Goal: Check status: Check status

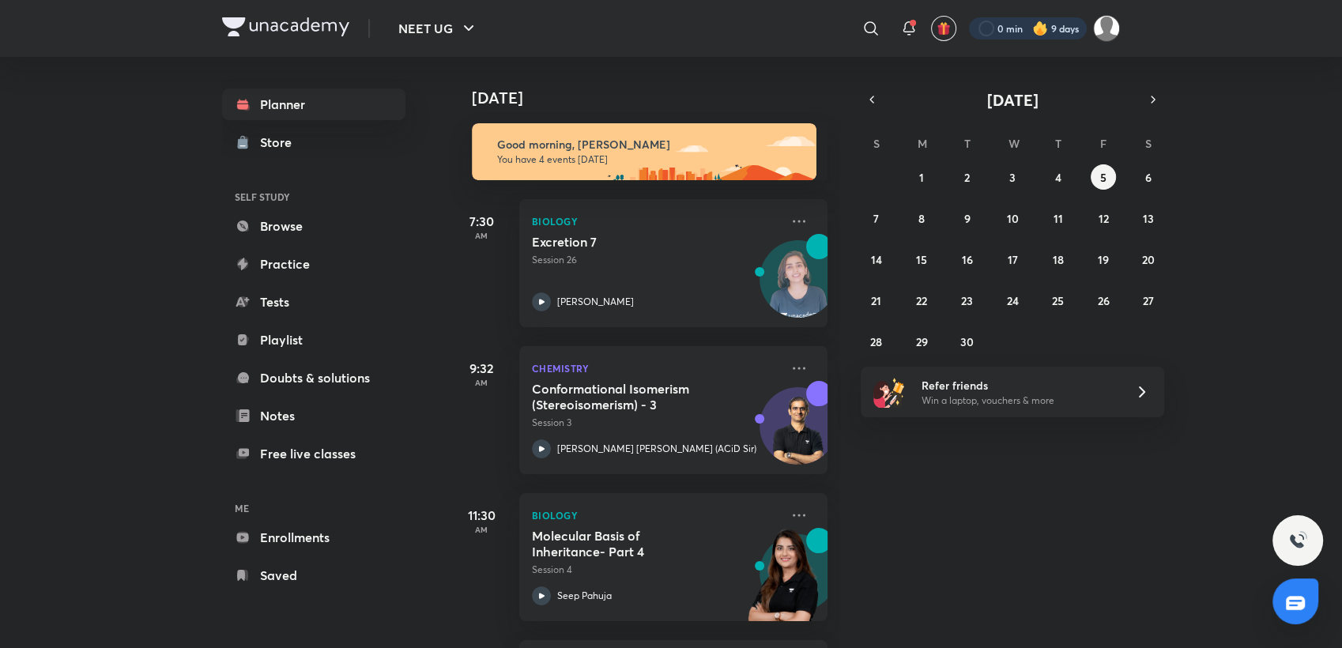
click at [1003, 26] on div at bounding box center [1028, 28] width 118 height 22
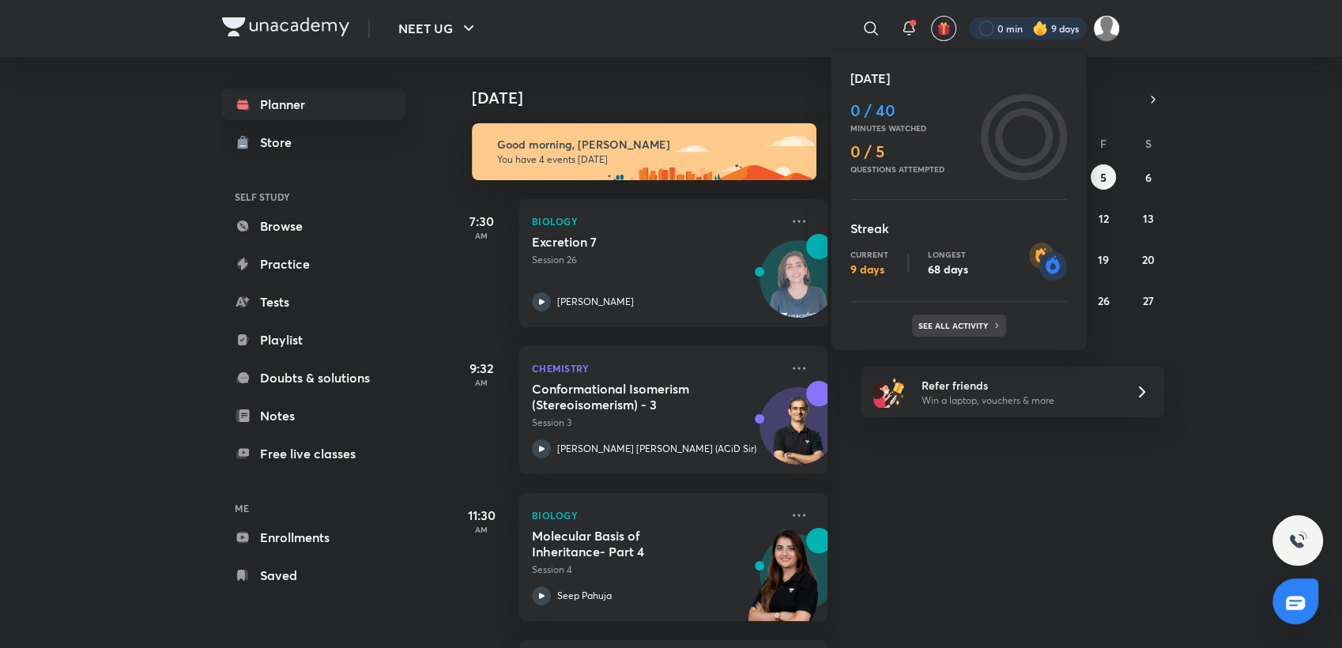
click at [982, 328] on p "See all activity" at bounding box center [955, 325] width 74 height 9
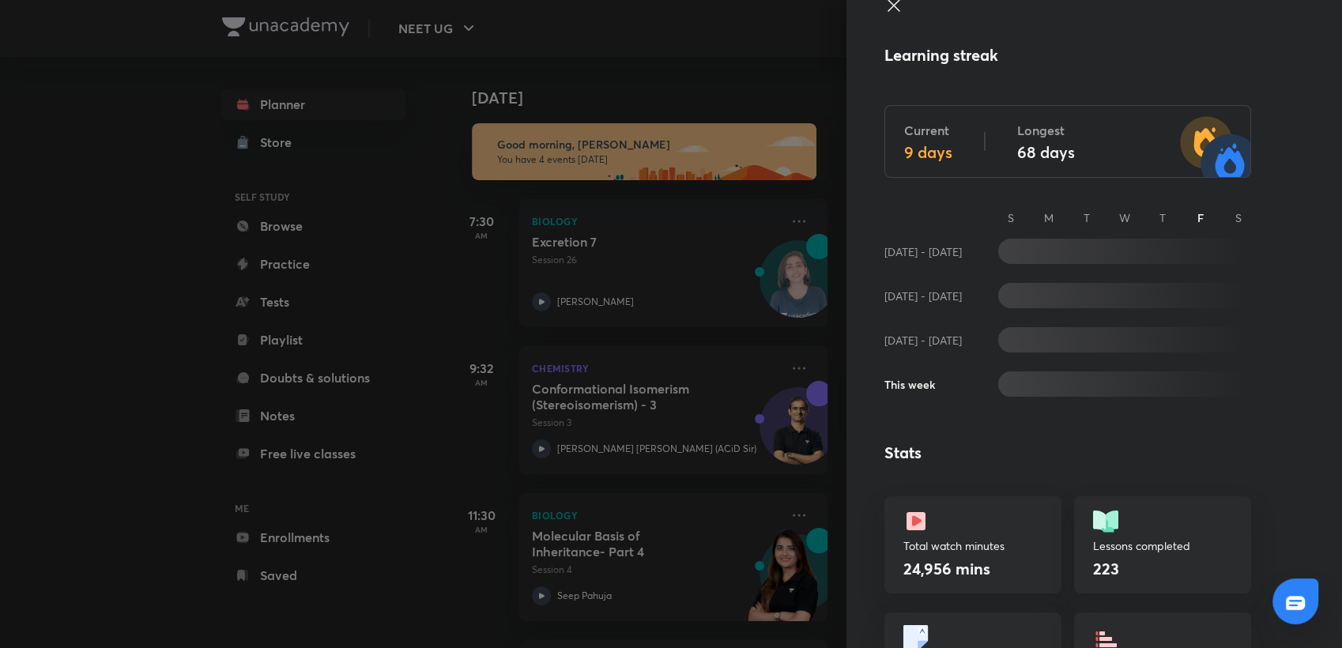
scroll to position [34, 0]
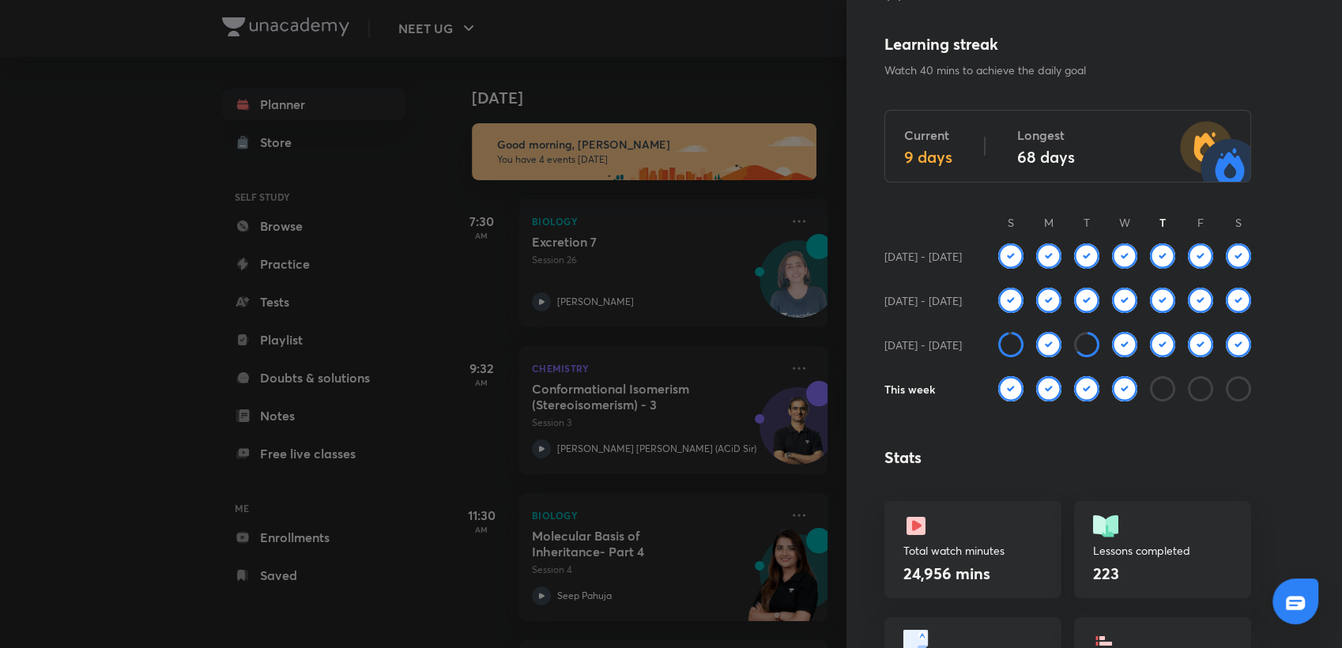
click at [752, 90] on div at bounding box center [671, 324] width 1342 height 648
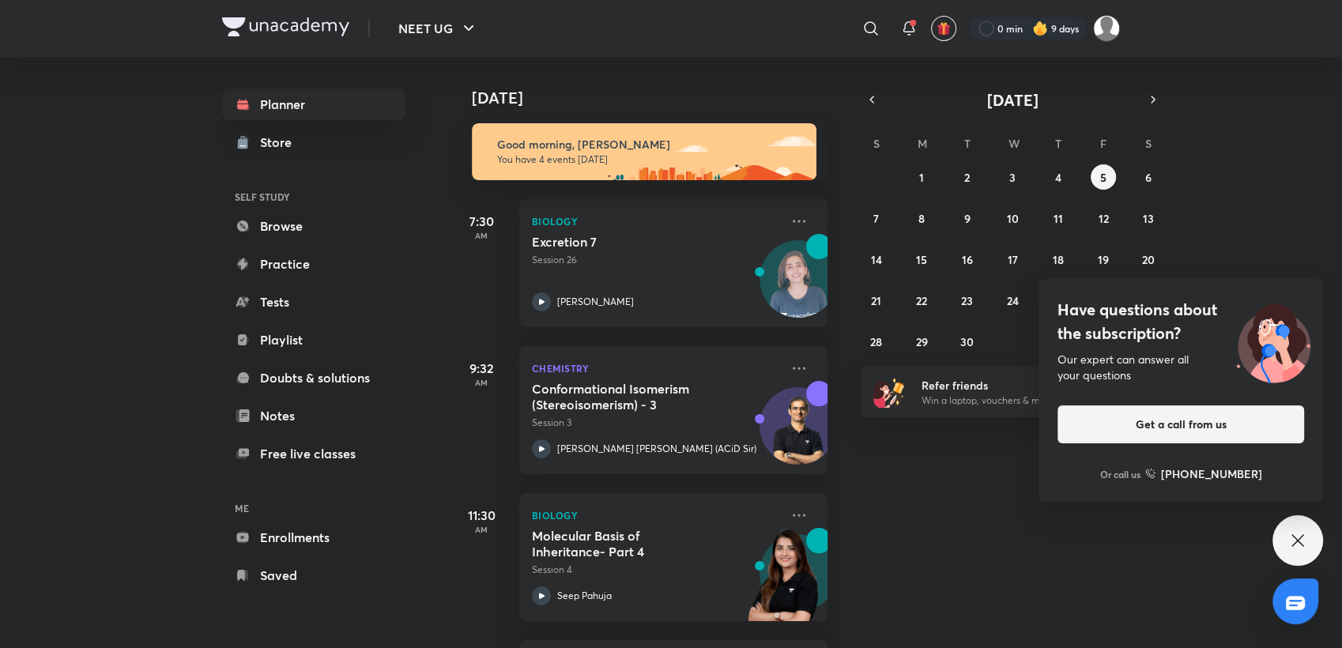
click at [1296, 533] on icon at bounding box center [1297, 540] width 19 height 19
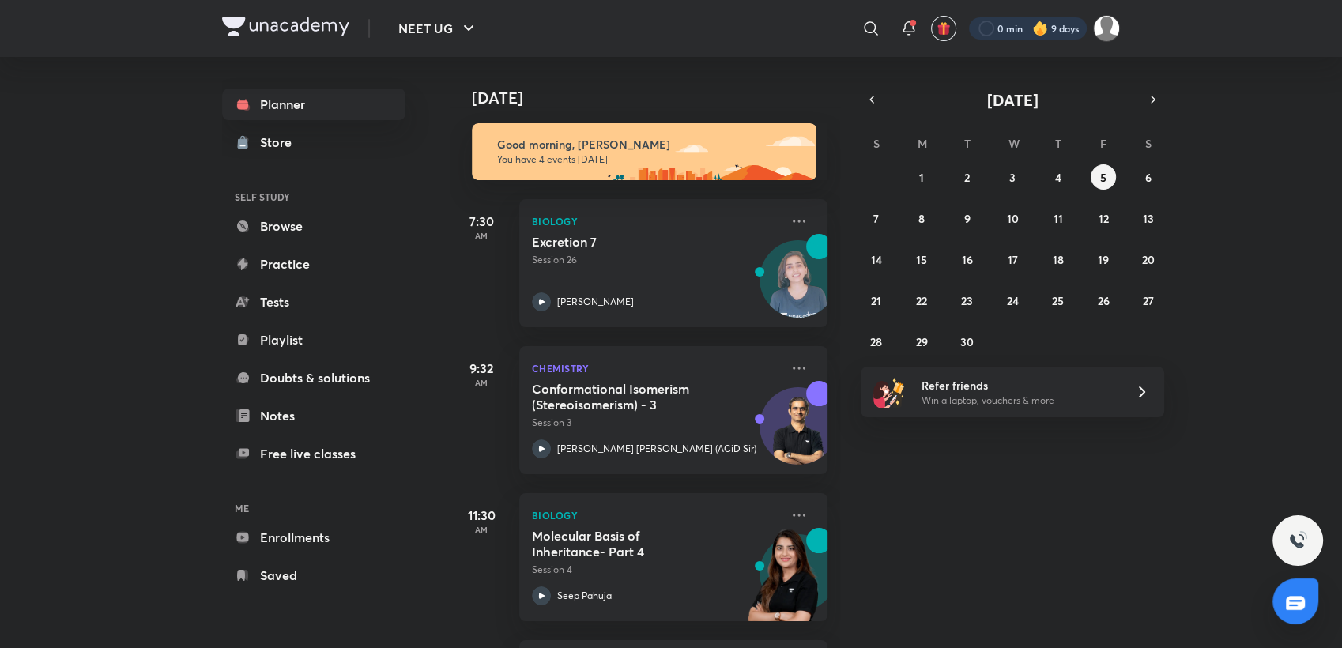
click at [1015, 17] on div at bounding box center [1028, 28] width 118 height 22
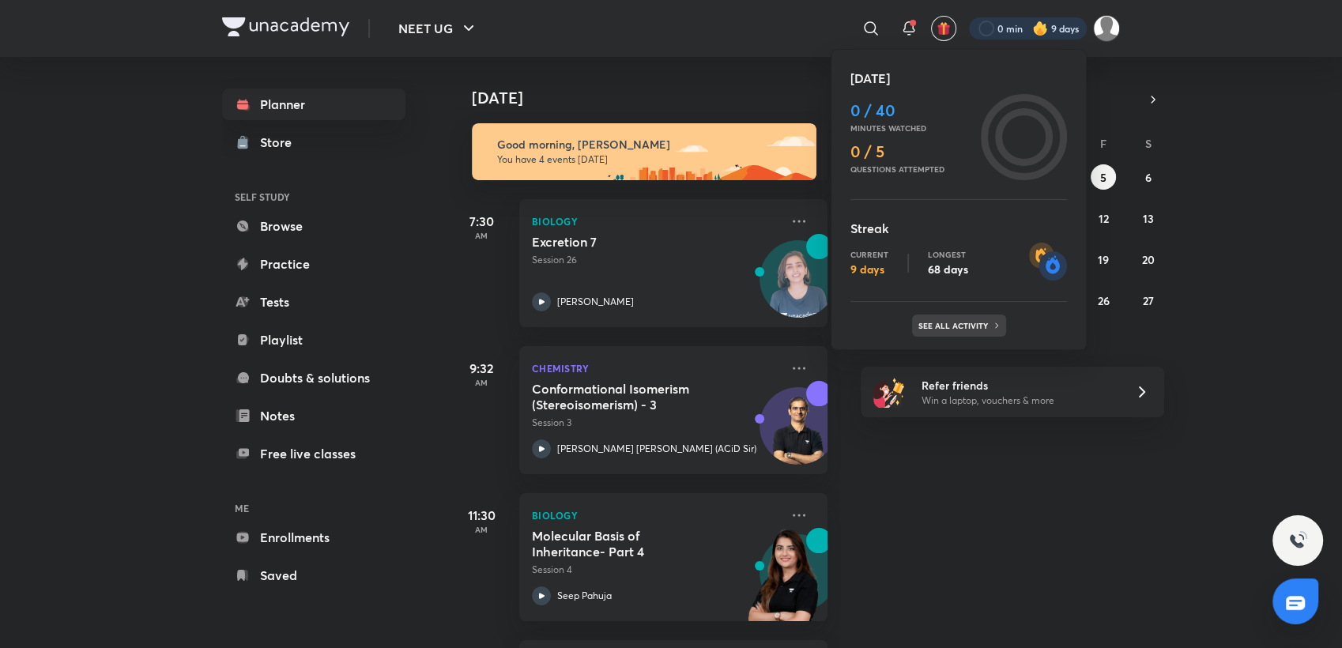
click at [980, 326] on p "See all activity" at bounding box center [955, 325] width 74 height 9
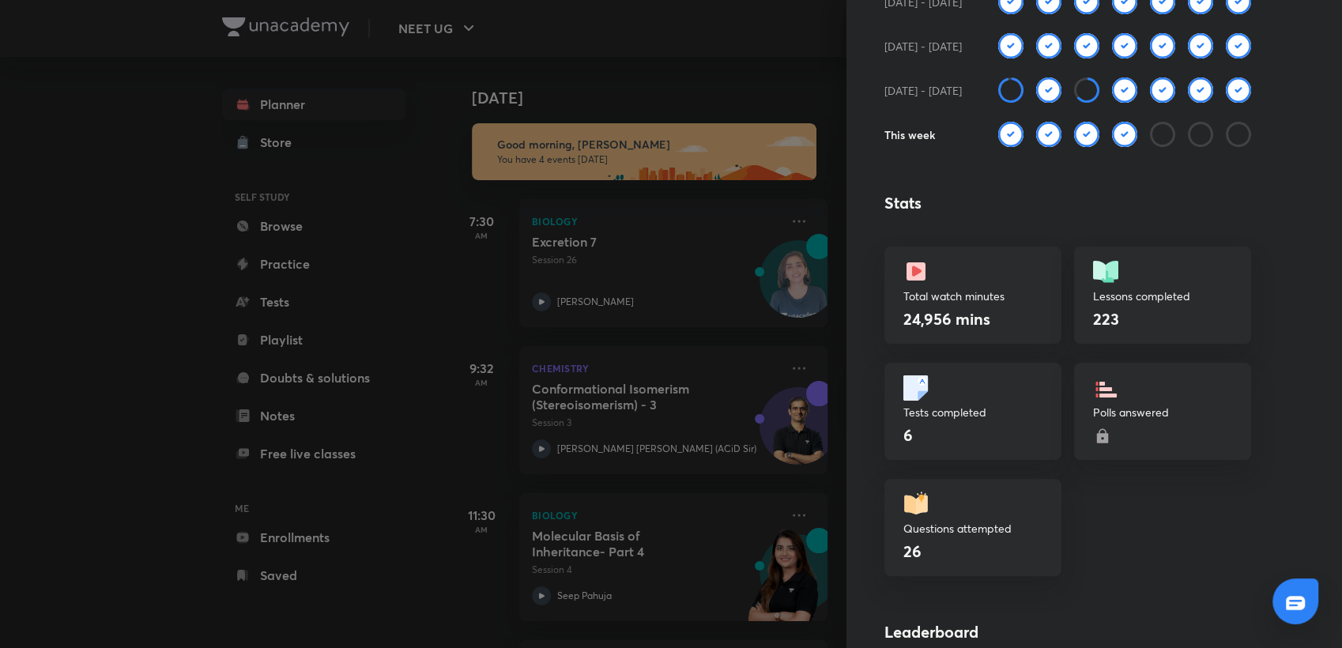
scroll to position [291, 0]
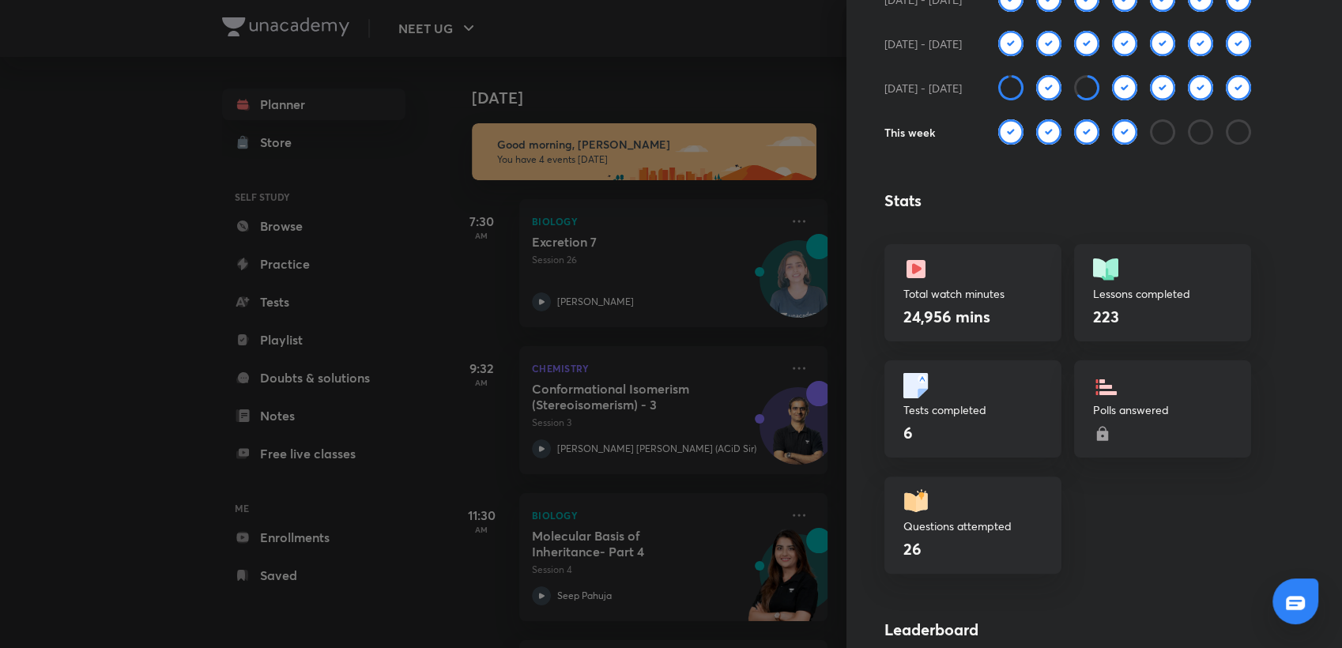
click at [745, 111] on div at bounding box center [671, 324] width 1342 height 648
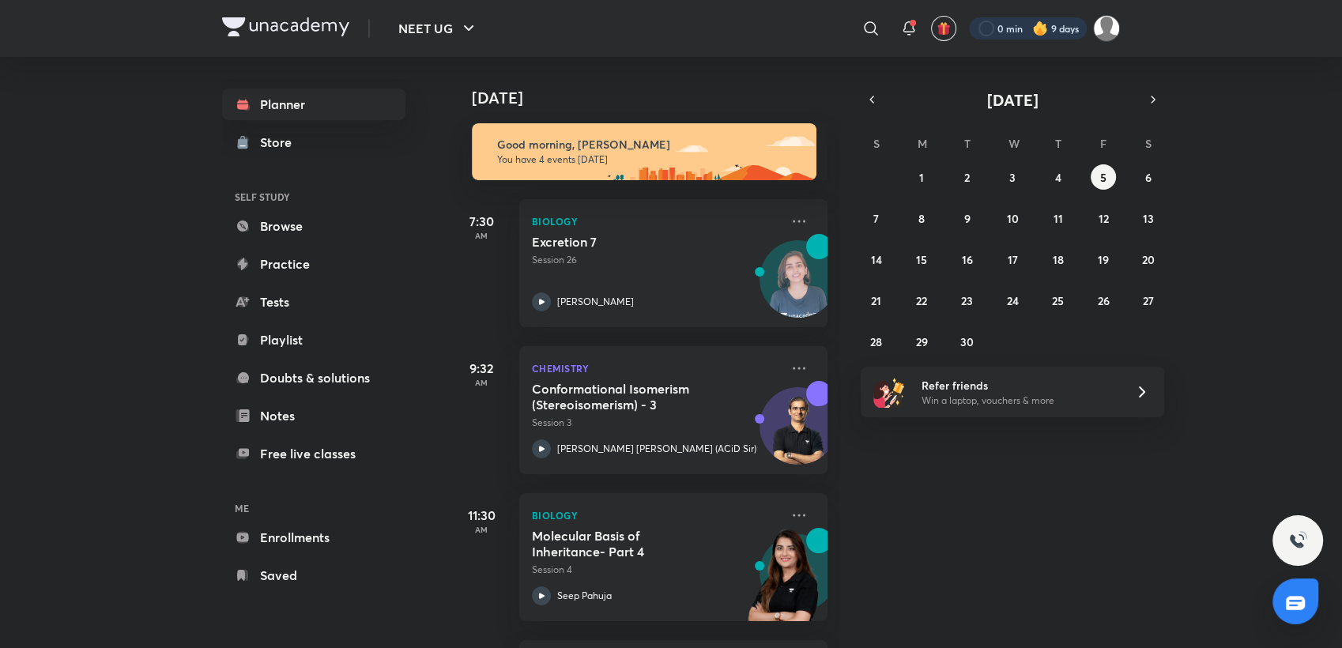
click at [1019, 27] on div at bounding box center [1028, 28] width 118 height 22
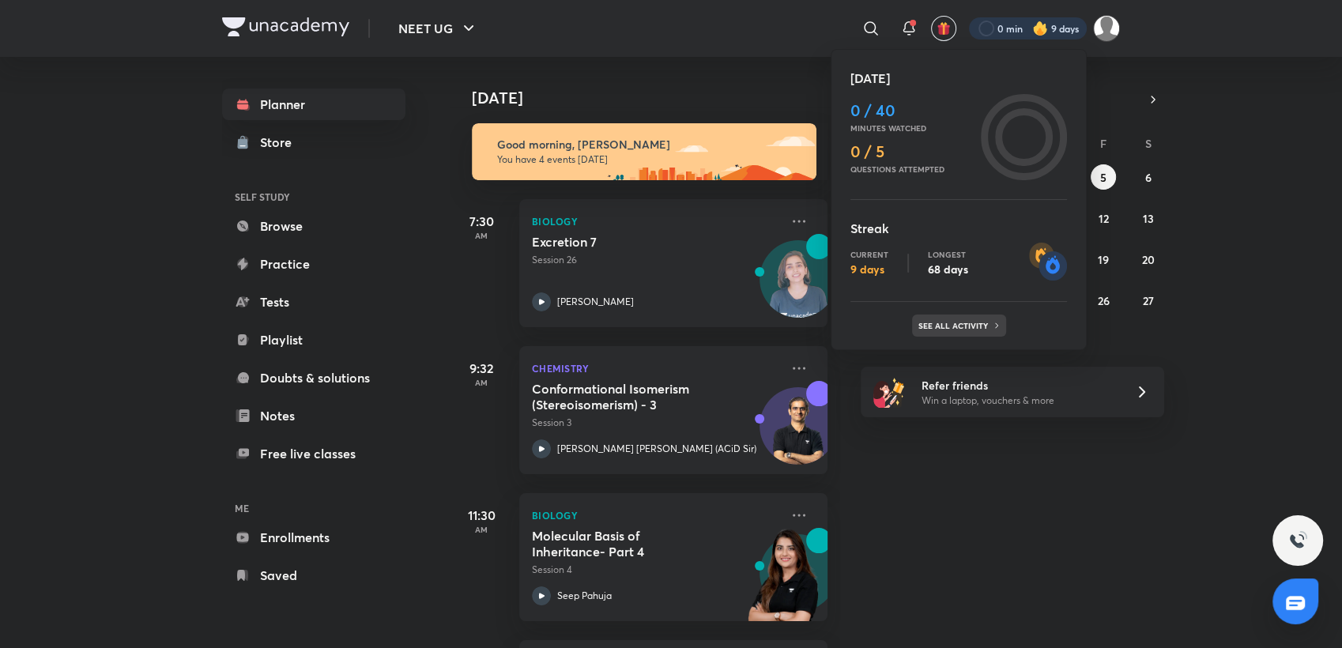
click at [942, 326] on p "See all activity" at bounding box center [955, 325] width 74 height 9
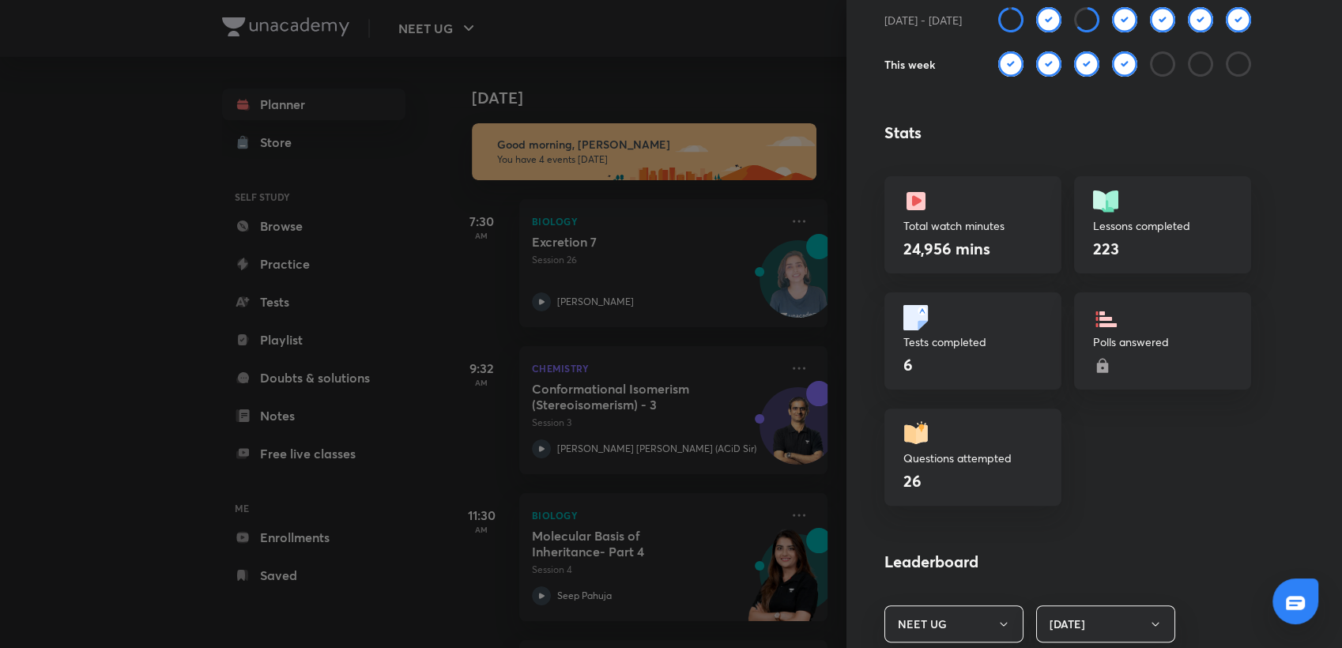
scroll to position [364, 0]
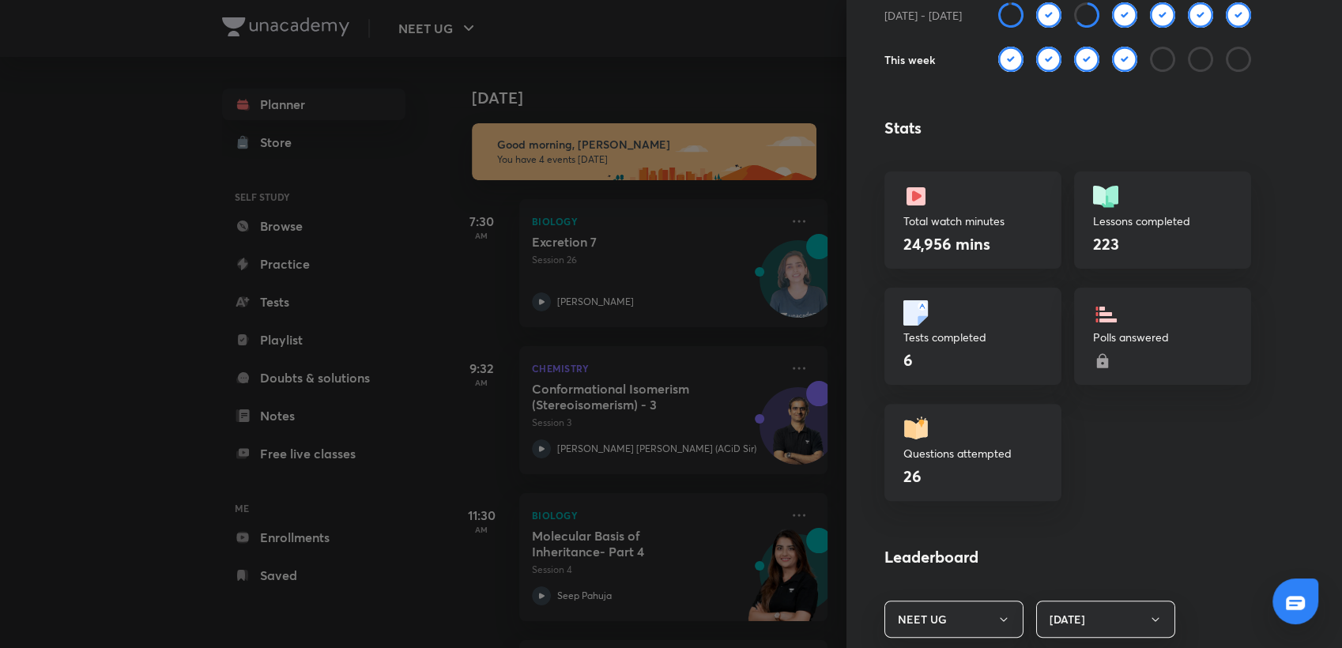
click at [708, 91] on div at bounding box center [671, 324] width 1342 height 648
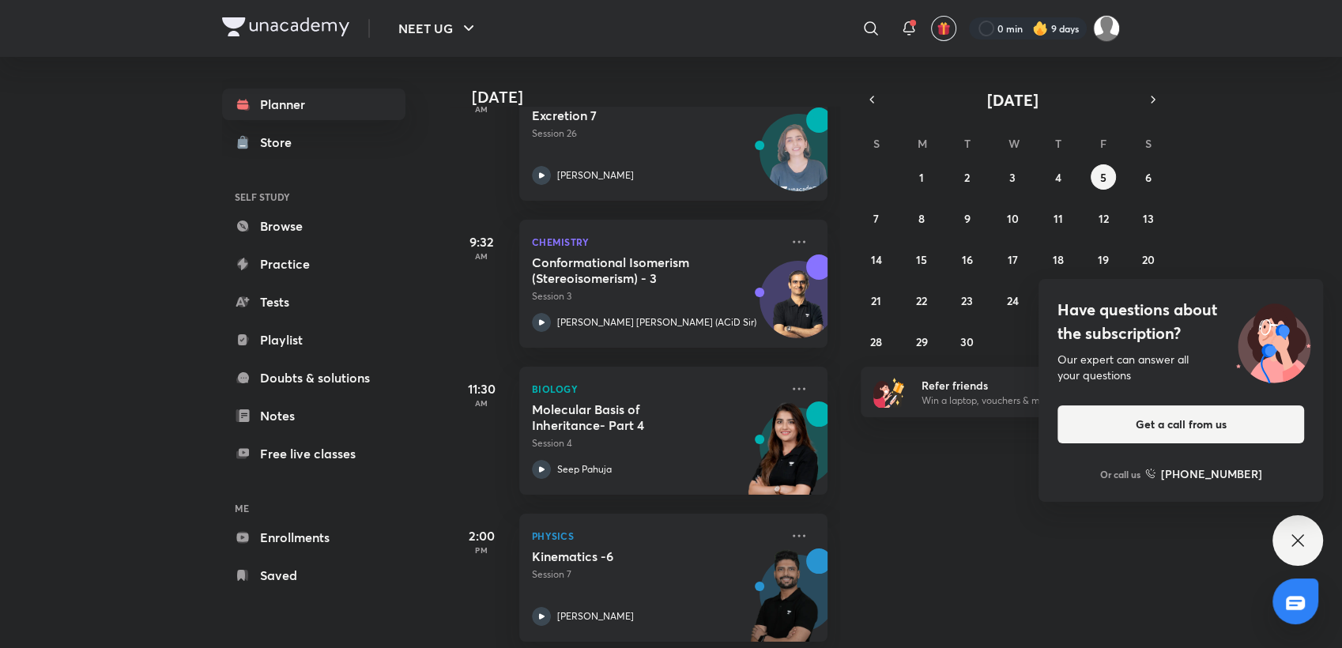
scroll to position [145, 0]
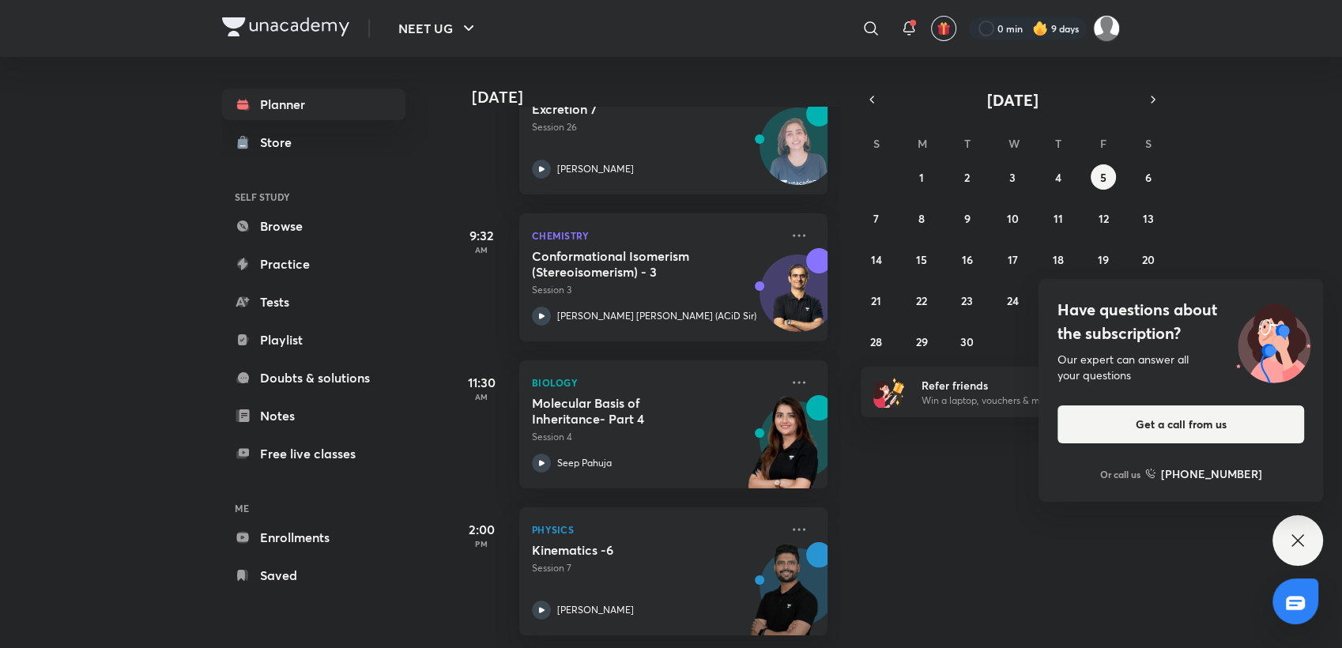
click at [1296, 541] on icon at bounding box center [1298, 540] width 12 height 12
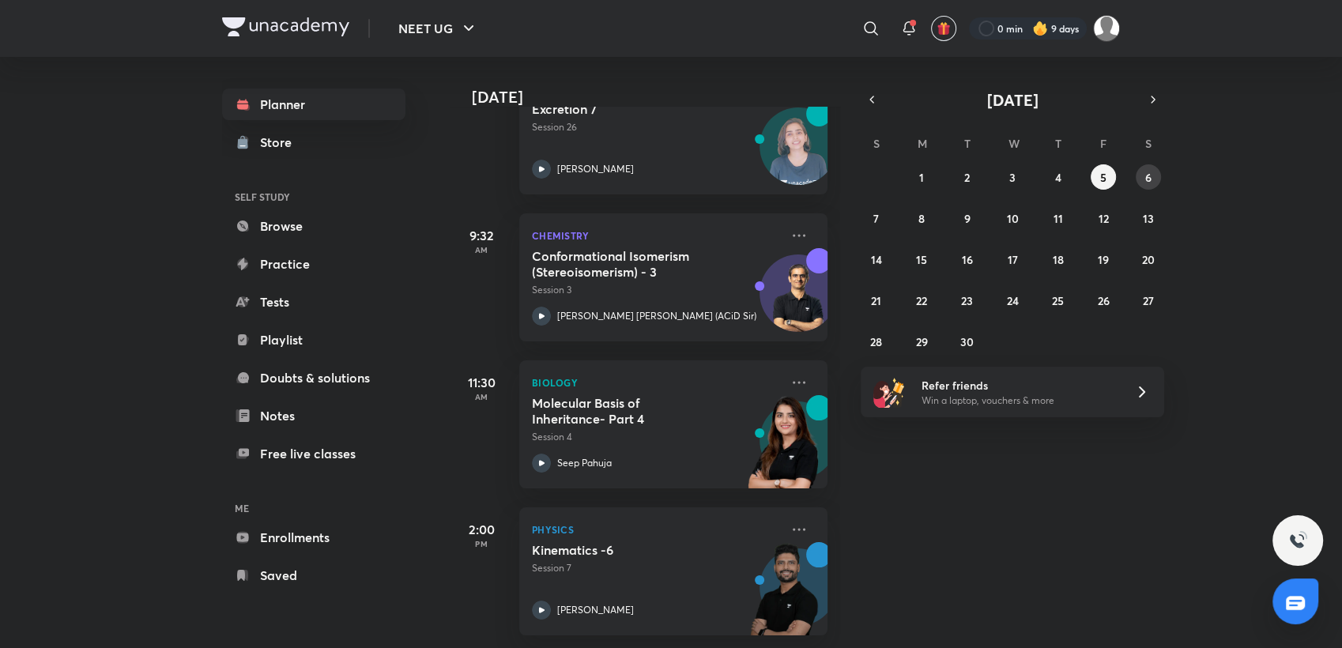
click at [1140, 172] on button "6" at bounding box center [1148, 176] width 25 height 25
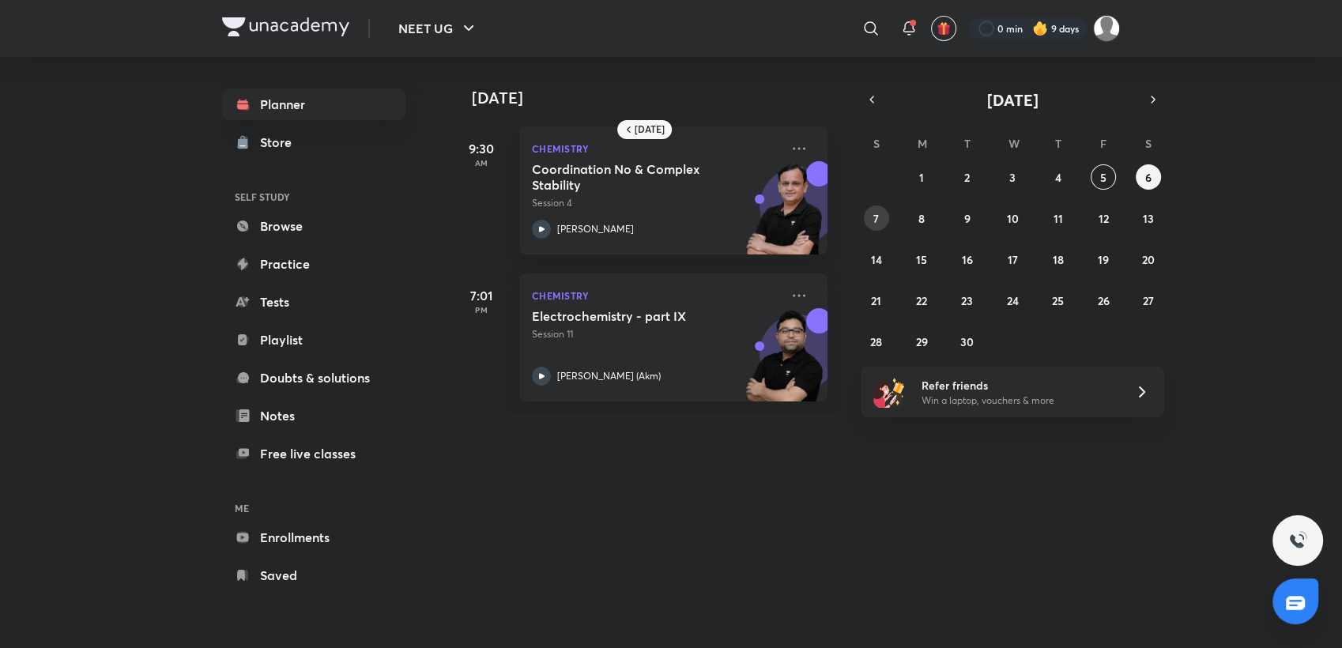
click at [879, 222] on button "7" at bounding box center [876, 218] width 25 height 25
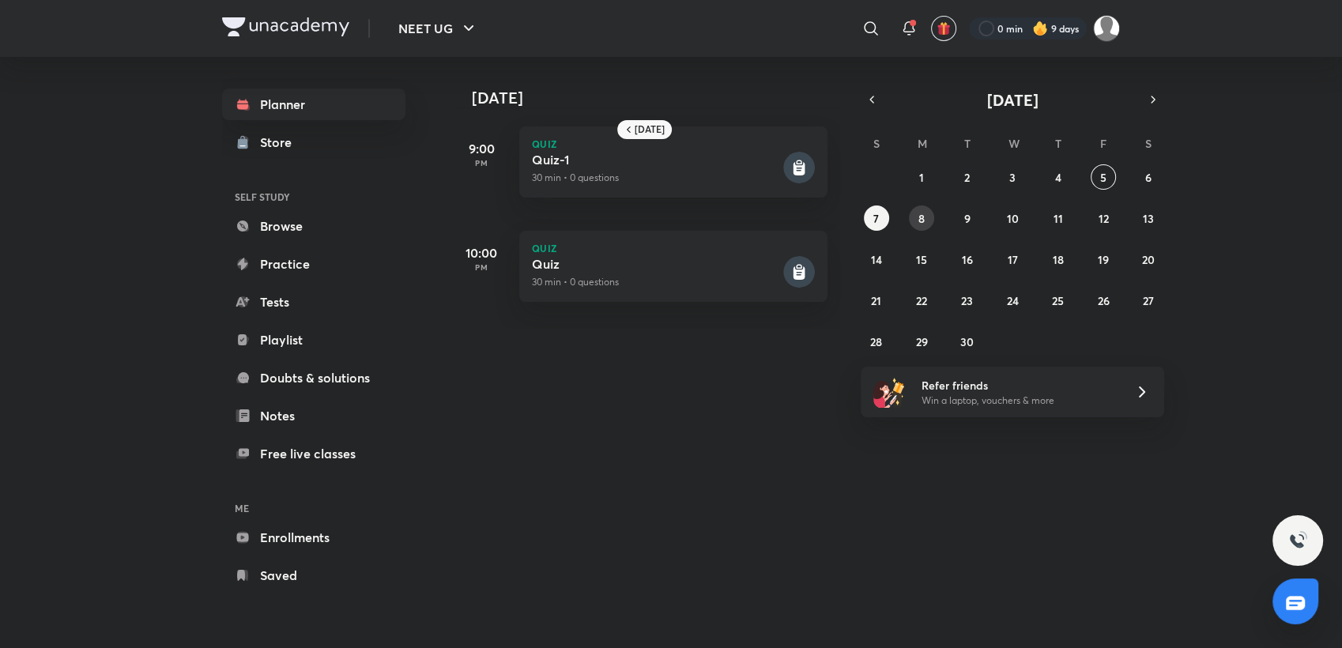
click at [913, 209] on button "8" at bounding box center [921, 218] width 25 height 25
